Goal: Use online tool/utility: Utilize a website feature to perform a specific function

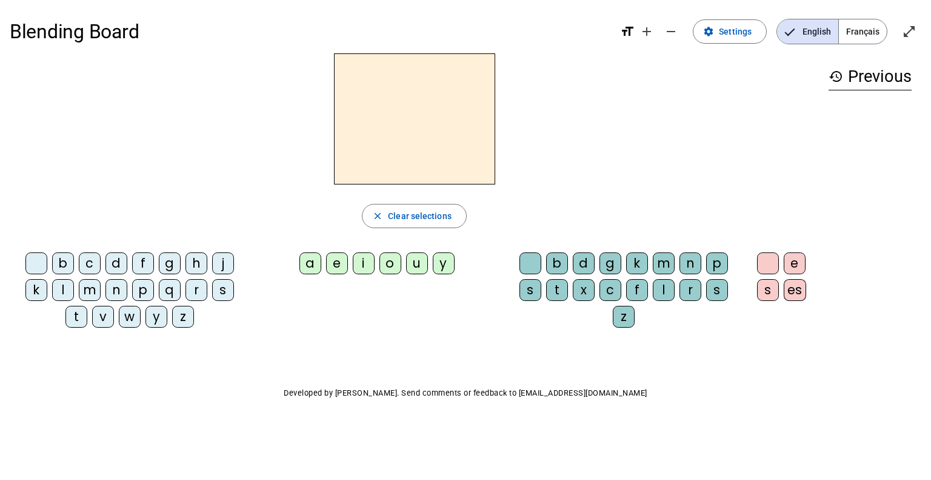
click at [859, 34] on span "Français" at bounding box center [863, 31] width 48 height 24
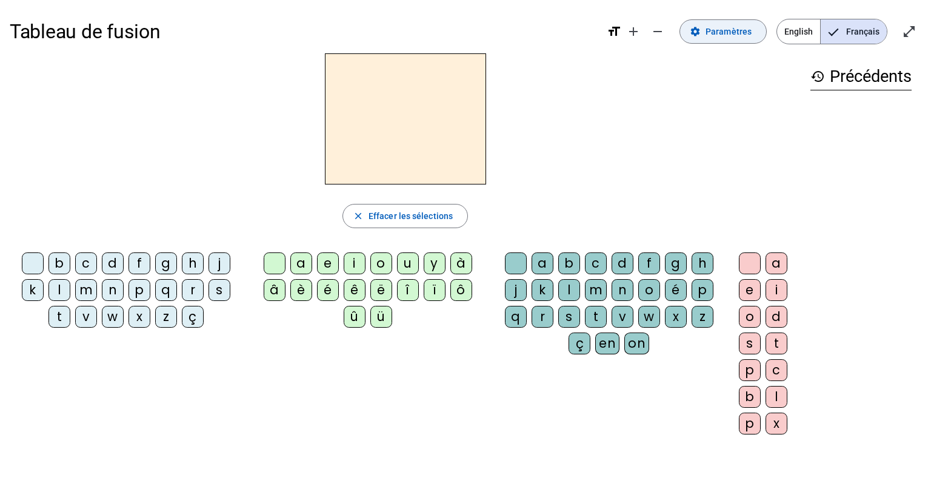
click at [755, 36] on span at bounding box center [723, 31] width 86 height 29
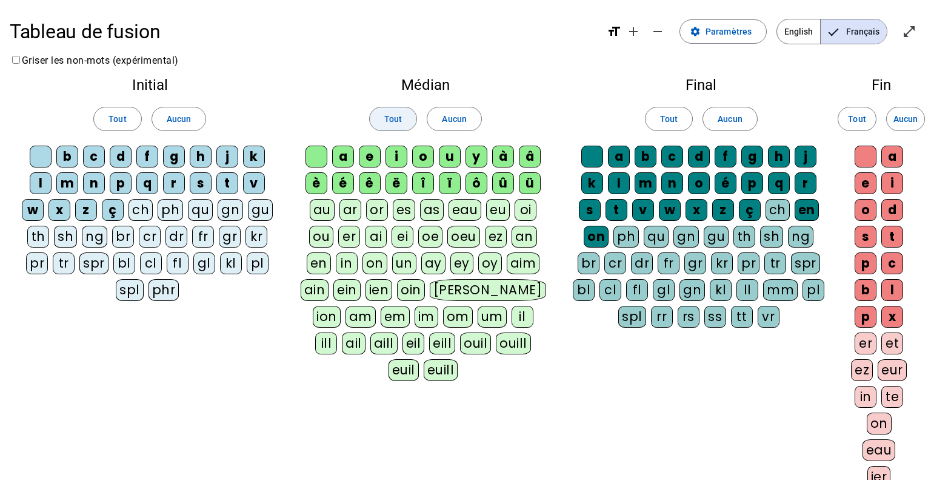
click at [373, 112] on span at bounding box center [393, 118] width 47 height 29
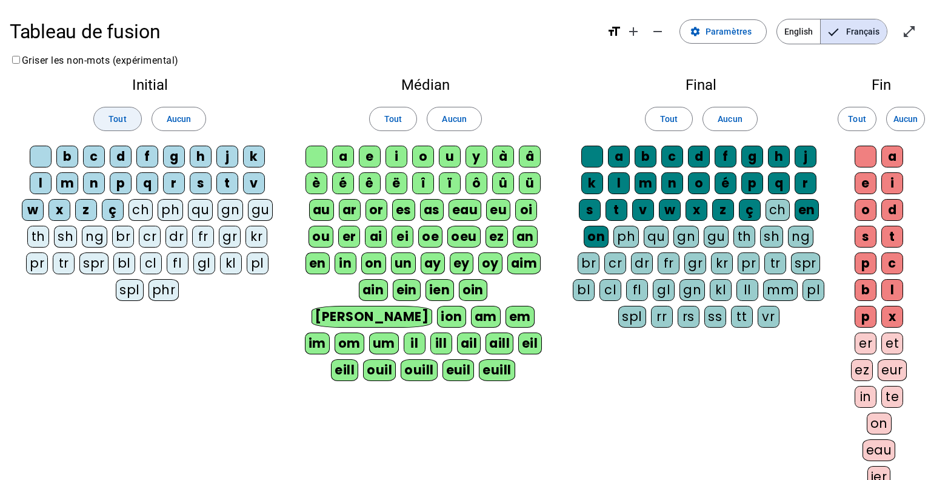
click at [106, 112] on span at bounding box center [117, 118] width 47 height 29
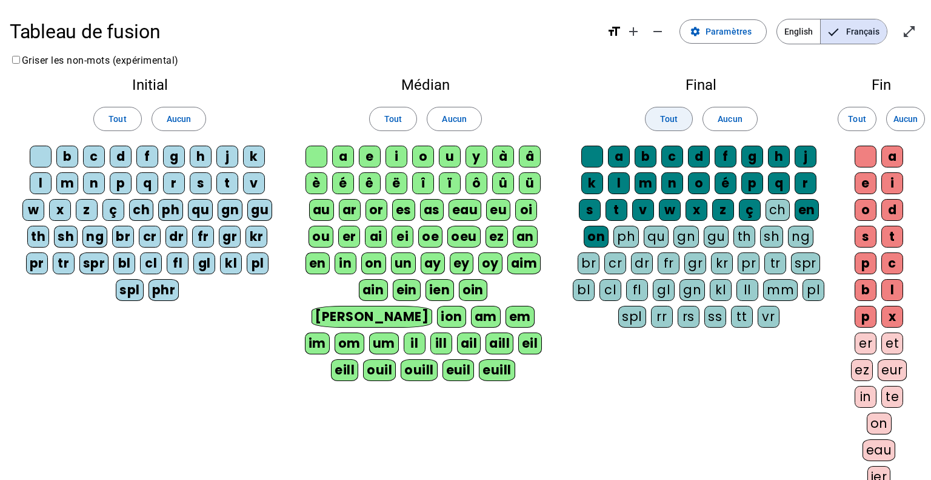
click at [651, 111] on span at bounding box center [669, 118] width 47 height 29
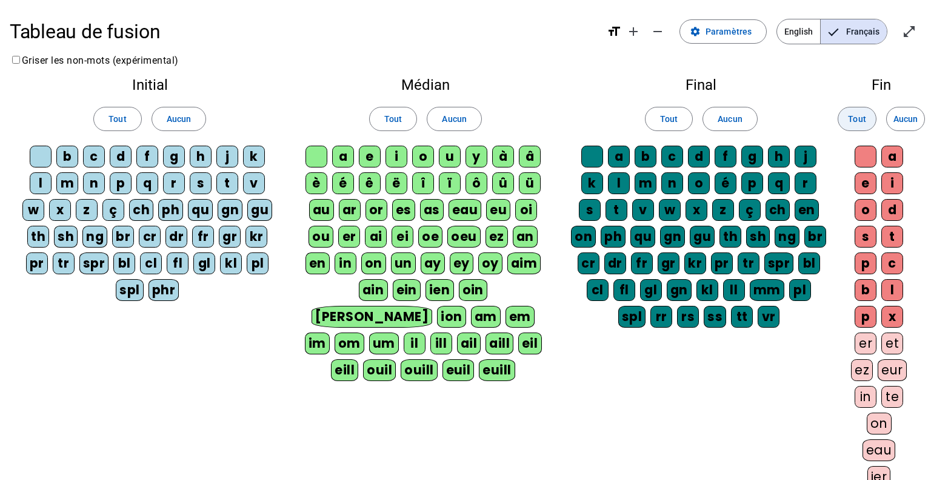
click at [871, 119] on span at bounding box center [858, 118] width 38 height 29
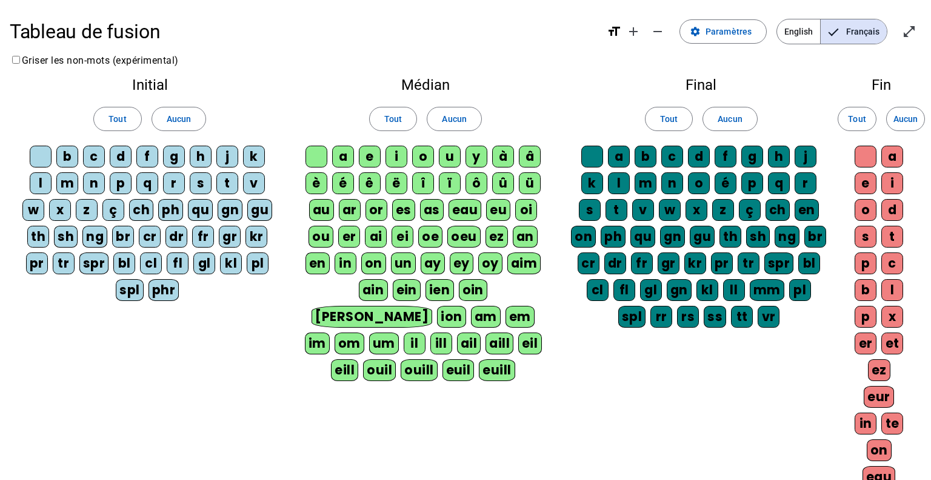
scroll to position [196, 0]
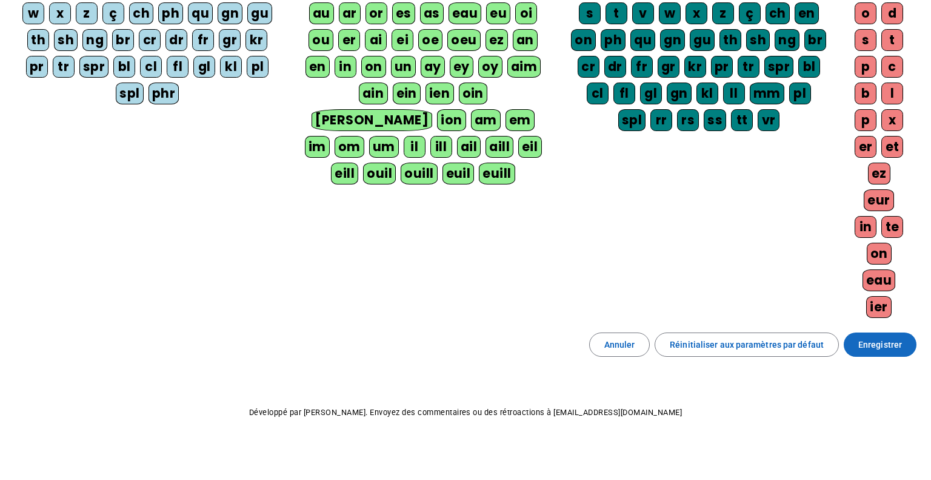
click at [868, 351] on span at bounding box center [880, 344] width 73 height 29
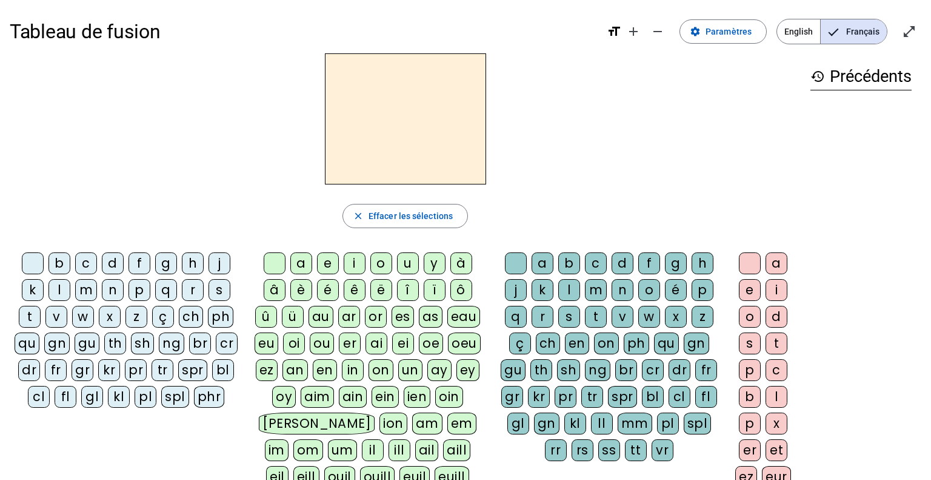
click at [62, 287] on div "l" at bounding box center [60, 290] width 22 height 22
click at [301, 261] on div "a" at bounding box center [301, 263] width 22 height 22
click at [598, 268] on div "c" at bounding box center [596, 263] width 22 height 22
click at [32, 316] on div "t" at bounding box center [30, 317] width 22 height 22
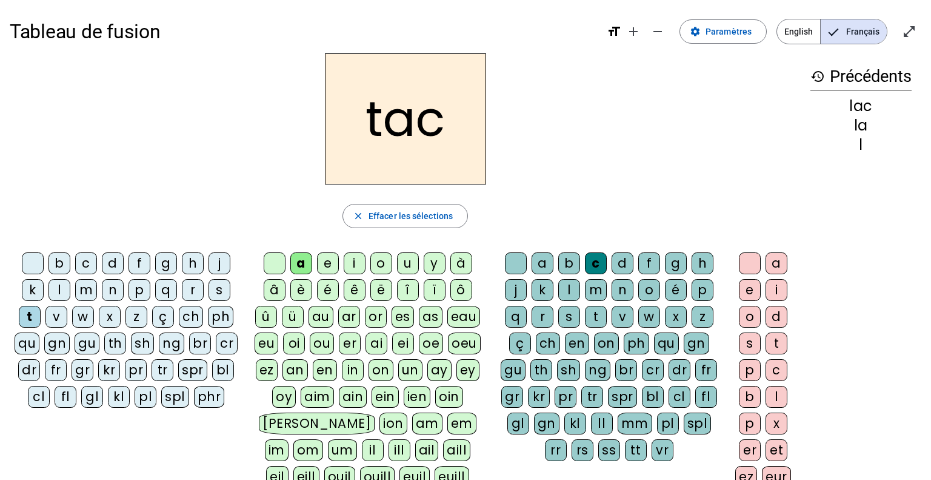
click at [512, 263] on div at bounding box center [516, 263] width 22 height 22
click at [327, 260] on div "e" at bounding box center [328, 263] width 22 height 22
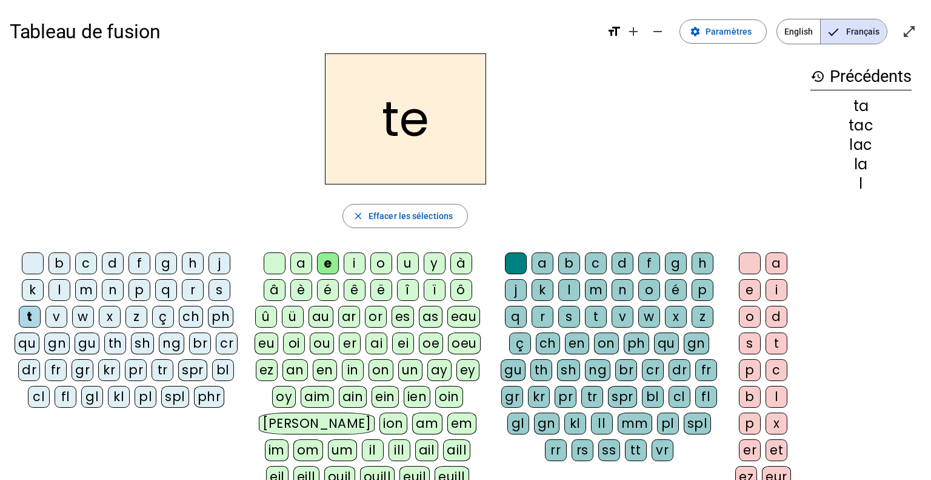
click at [407, 255] on div "u" at bounding box center [408, 263] width 22 height 22
click at [34, 264] on div at bounding box center [33, 263] width 22 height 22
click at [120, 263] on div "d" at bounding box center [113, 263] width 22 height 22
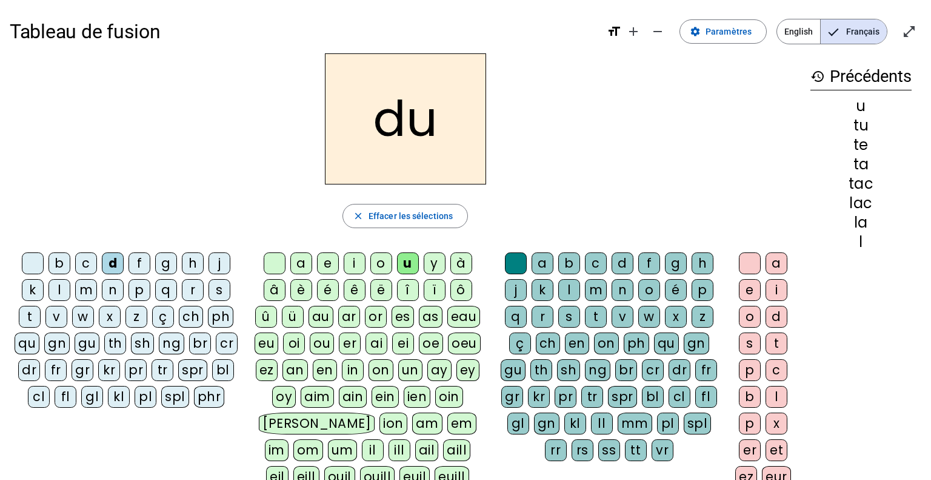
click at [601, 256] on div "c" at bounding box center [596, 263] width 22 height 22
